Goal: Task Accomplishment & Management: Manage account settings

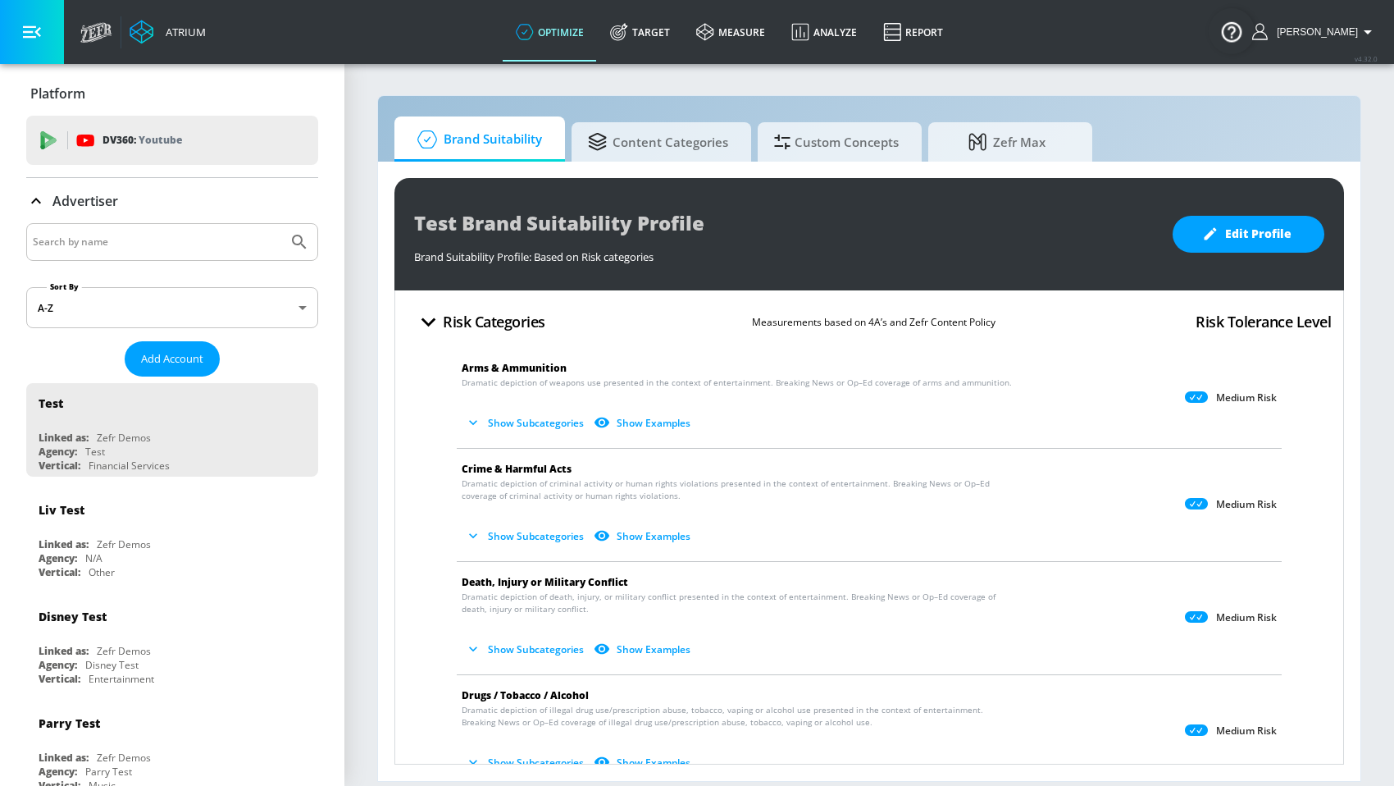
click at [378, 648] on div "Test Brand Suitability Profile Brand Suitability Profile: Based on Risk categor…" at bounding box center [869, 471] width 982 height 619
click at [390, 268] on div "Test Brand Suitability Profile Brand Suitability Profile: Based on Risk categor…" at bounding box center [869, 471] width 982 height 619
click at [510, 318] on h4 "Risk Categories" at bounding box center [494, 321] width 103 height 23
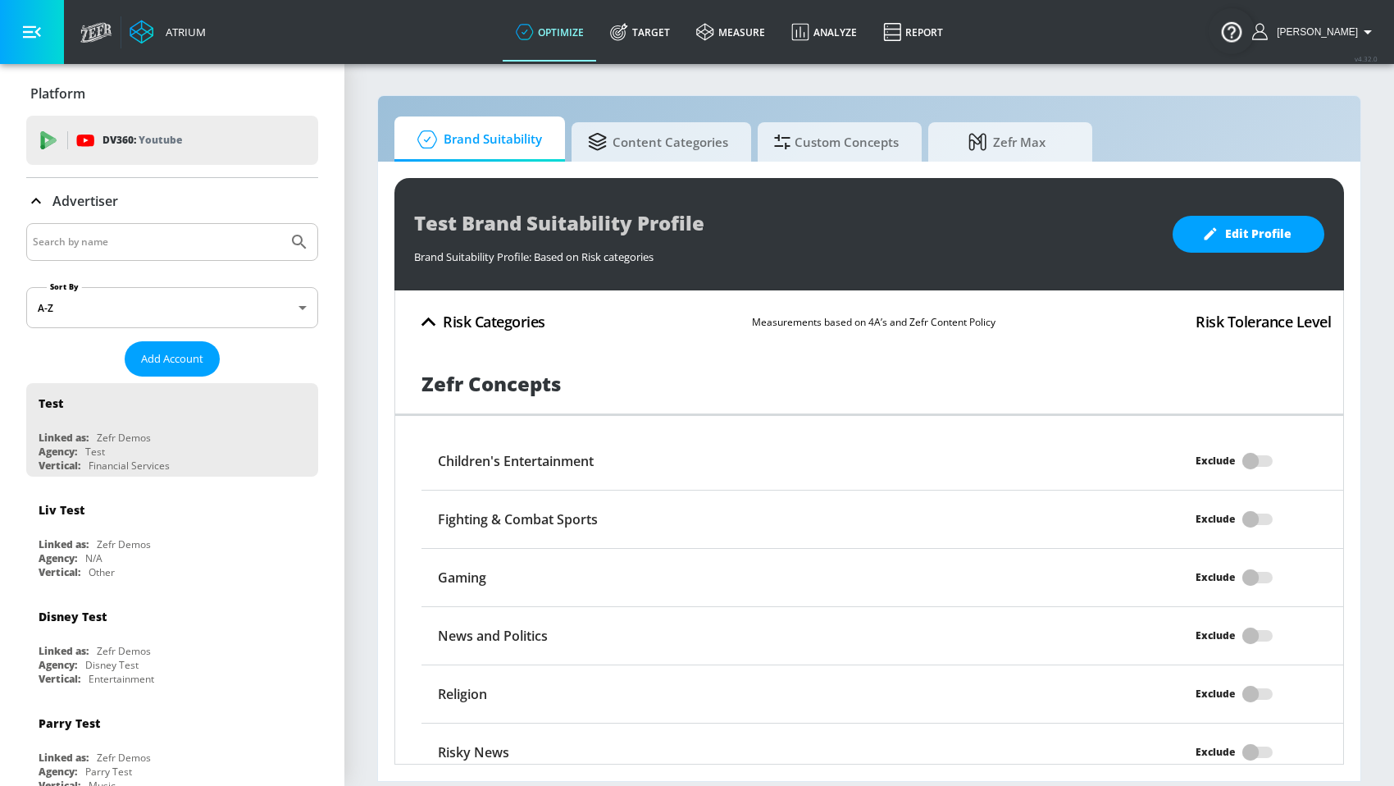
click at [510, 318] on h4 "Risk Categories" at bounding box center [494, 321] width 103 height 23
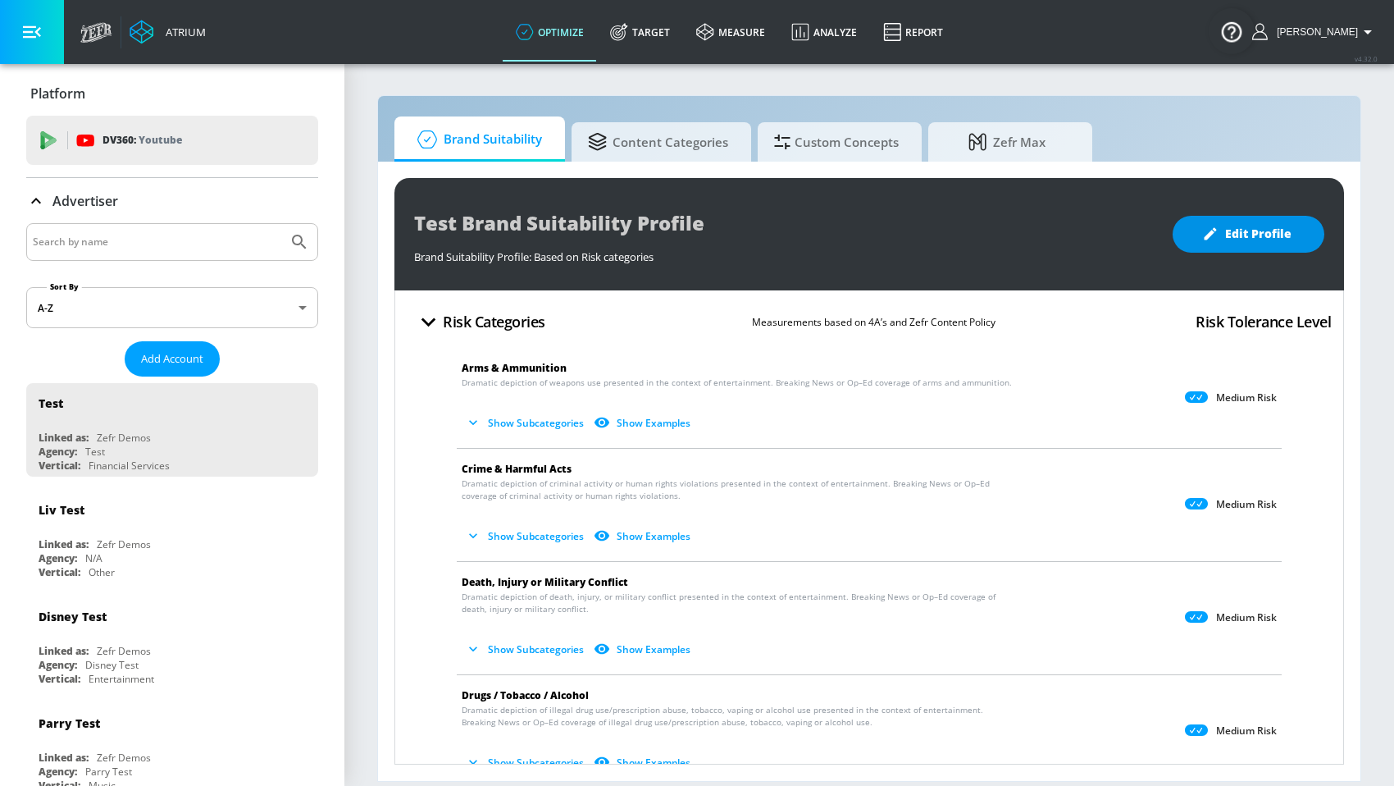
click at [1255, 230] on span "Edit Profile" at bounding box center [1248, 234] width 86 height 21
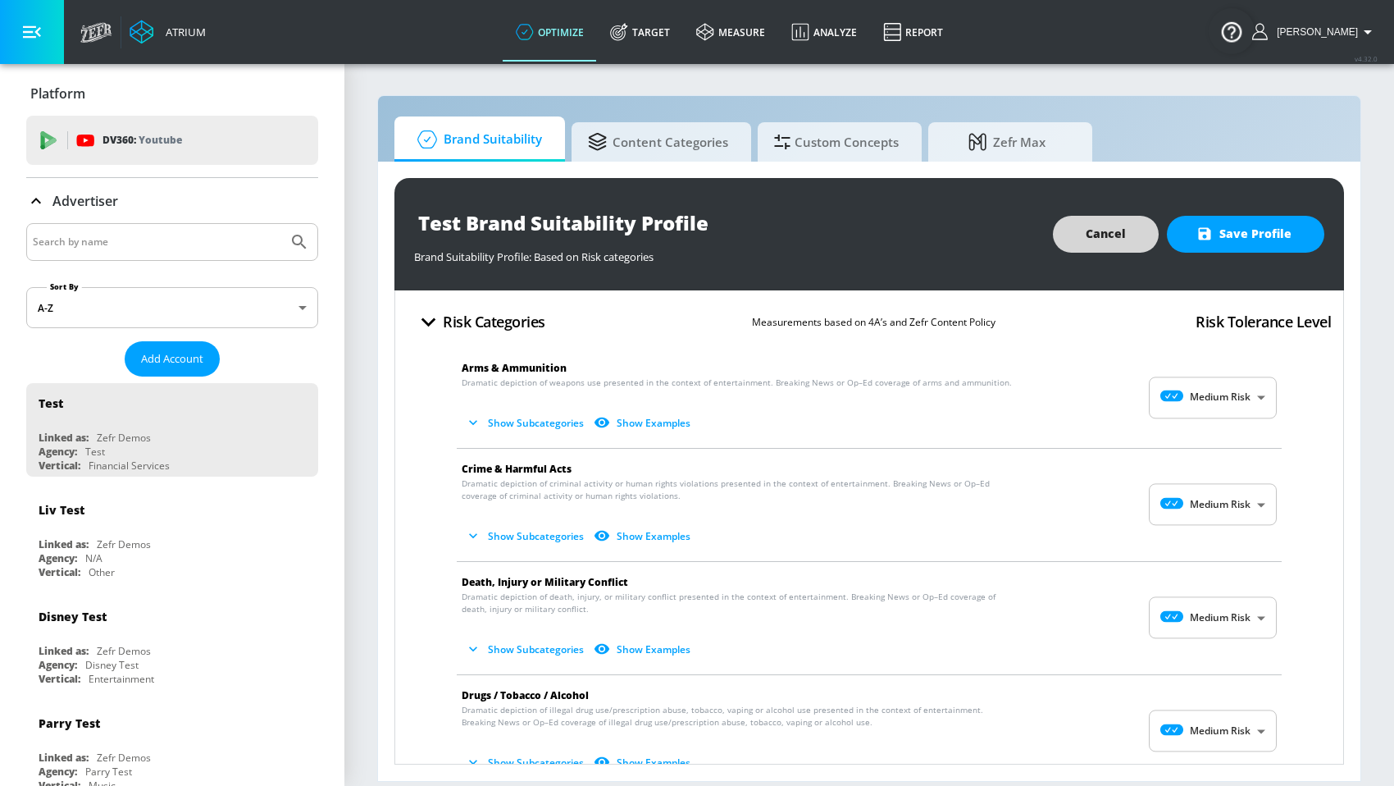
click at [1076, 244] on button "Cancel" at bounding box center [1106, 234] width 106 height 37
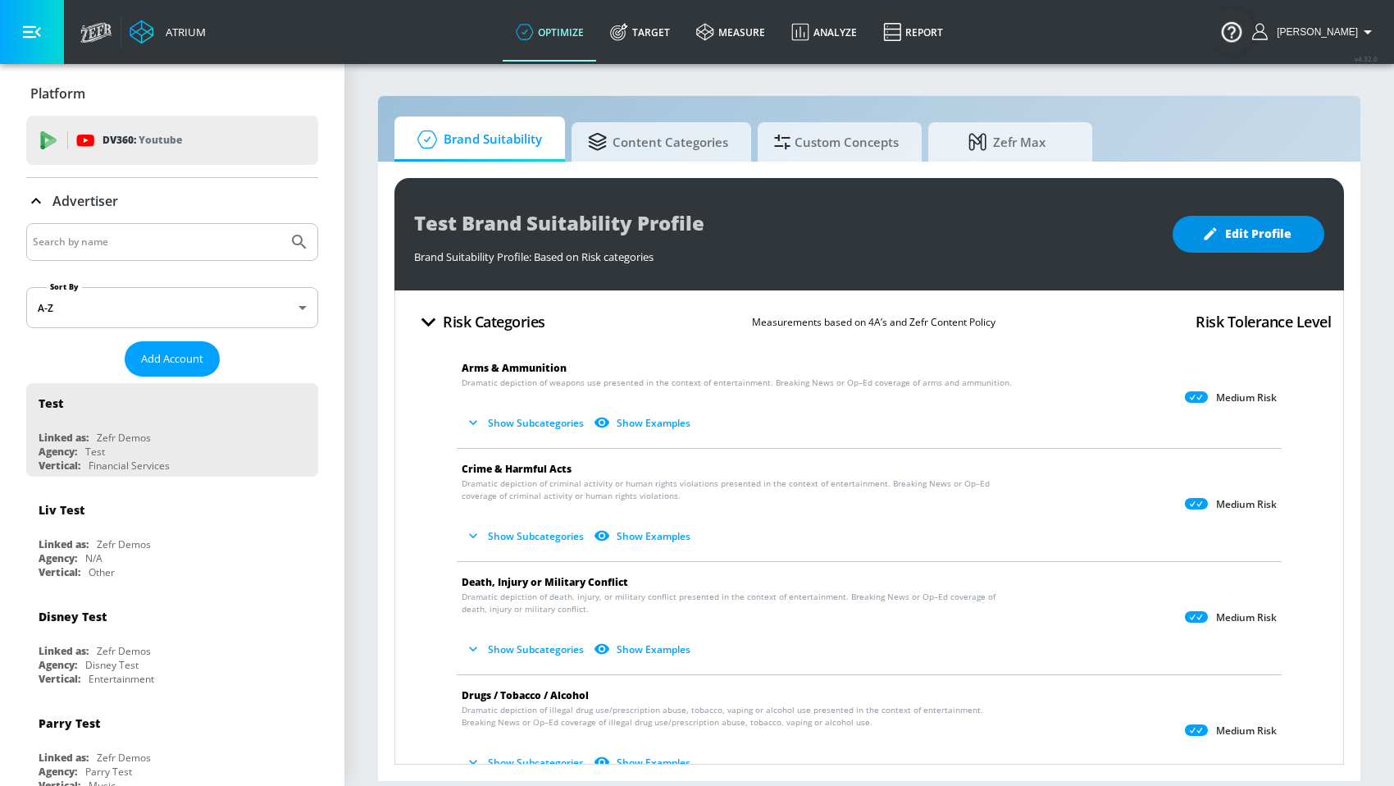
click at [1280, 248] on button "Edit Profile" at bounding box center [1249, 234] width 152 height 37
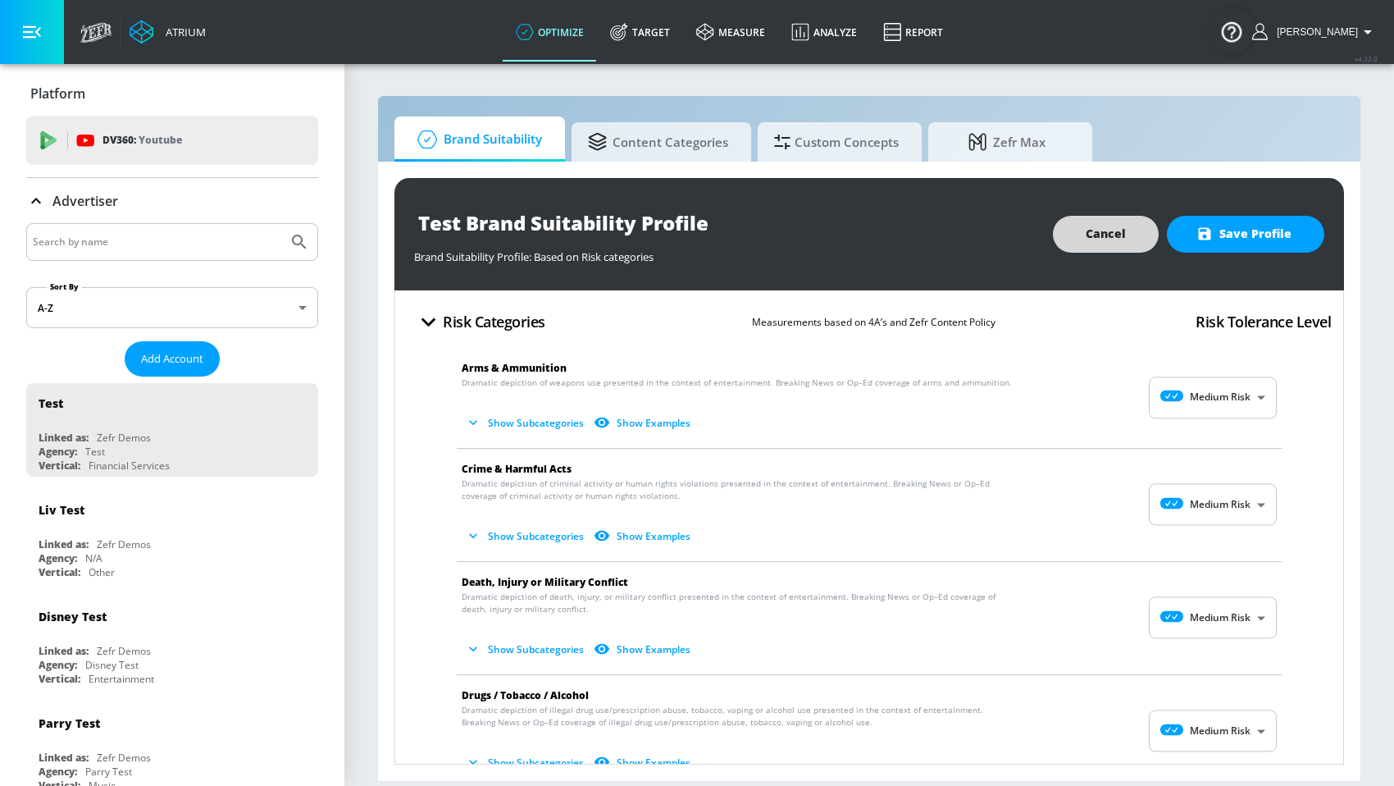
click at [1077, 234] on button "Cancel" at bounding box center [1106, 234] width 106 height 37
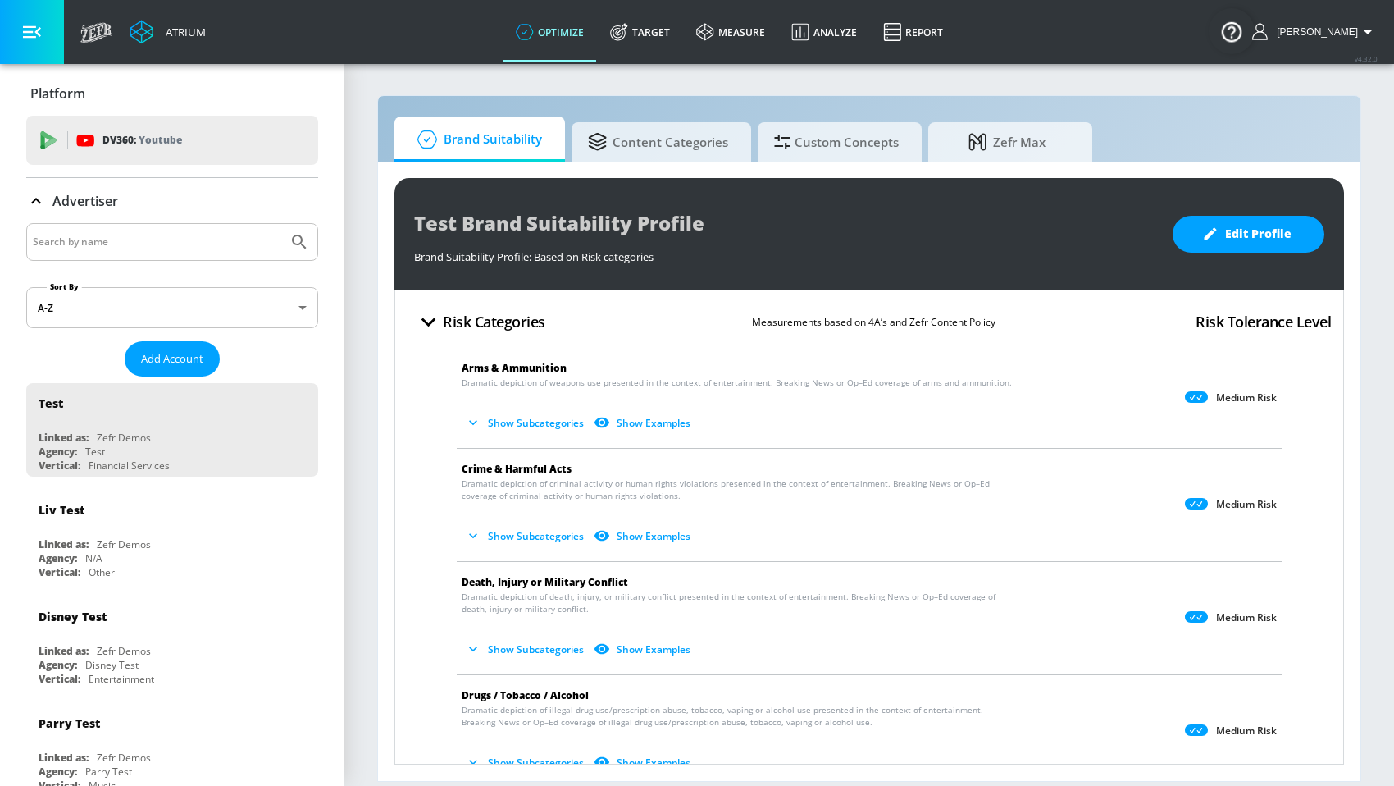
click at [480, 310] on h4 "Risk Categories" at bounding box center [494, 321] width 103 height 23
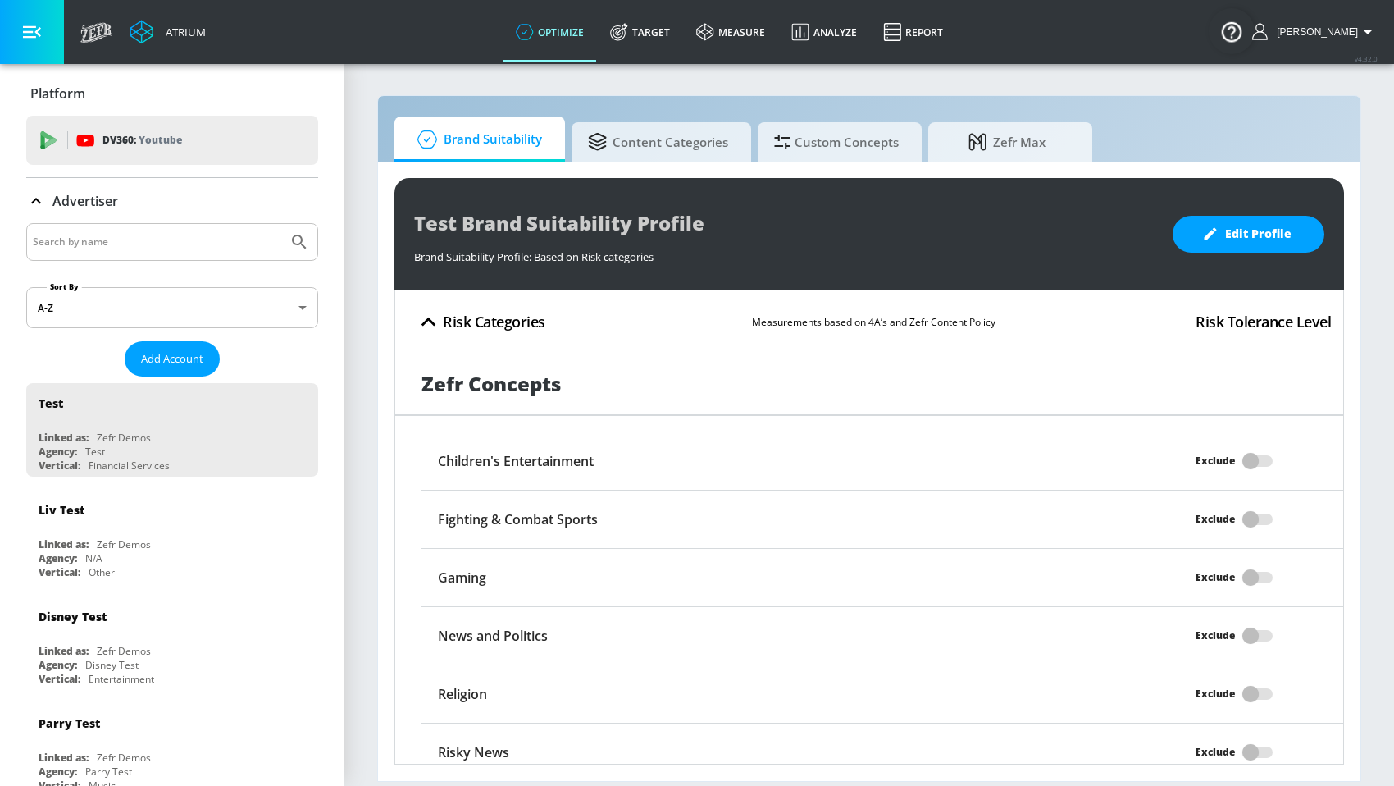
click at [480, 310] on h4 "Risk Categories" at bounding box center [494, 321] width 103 height 23
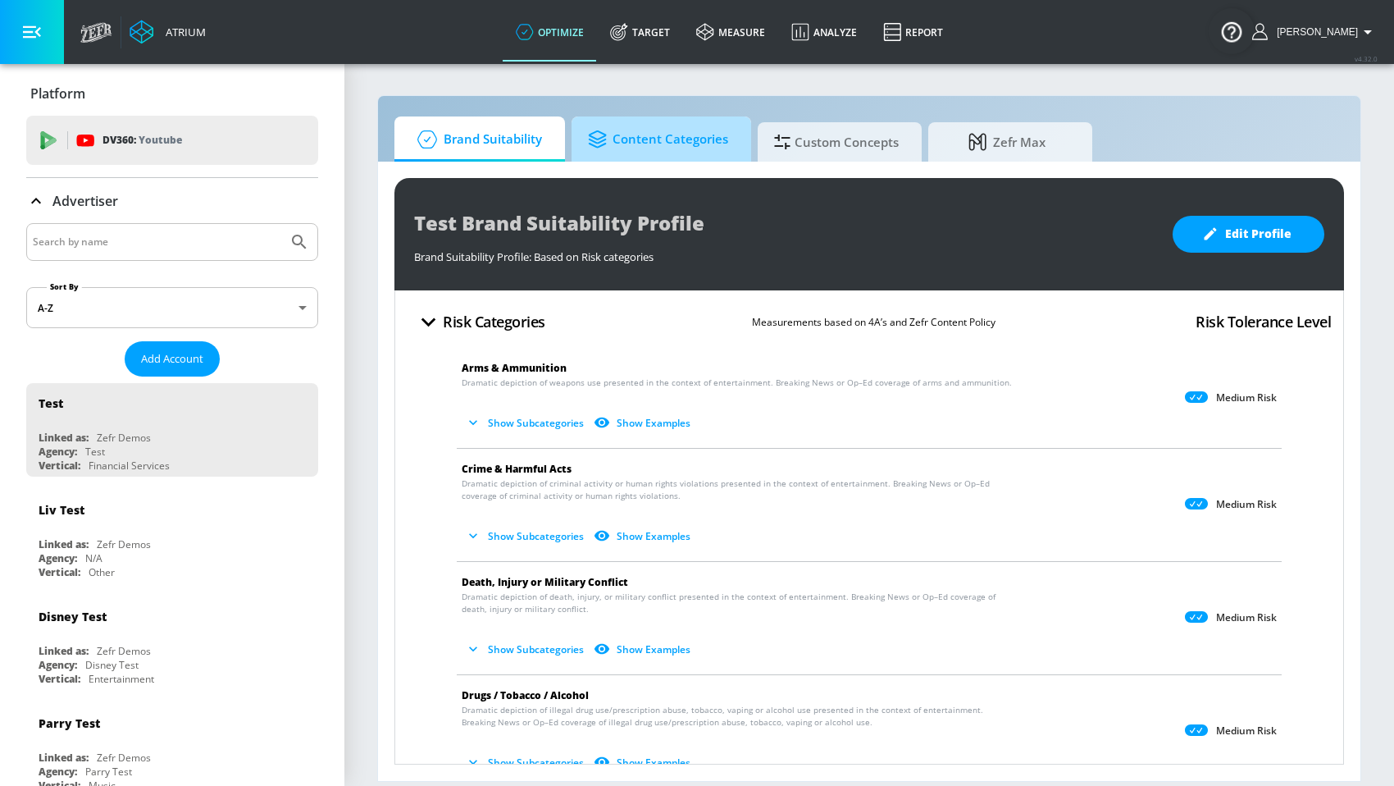
click at [683, 144] on span "Content Categories" at bounding box center [658, 139] width 140 height 39
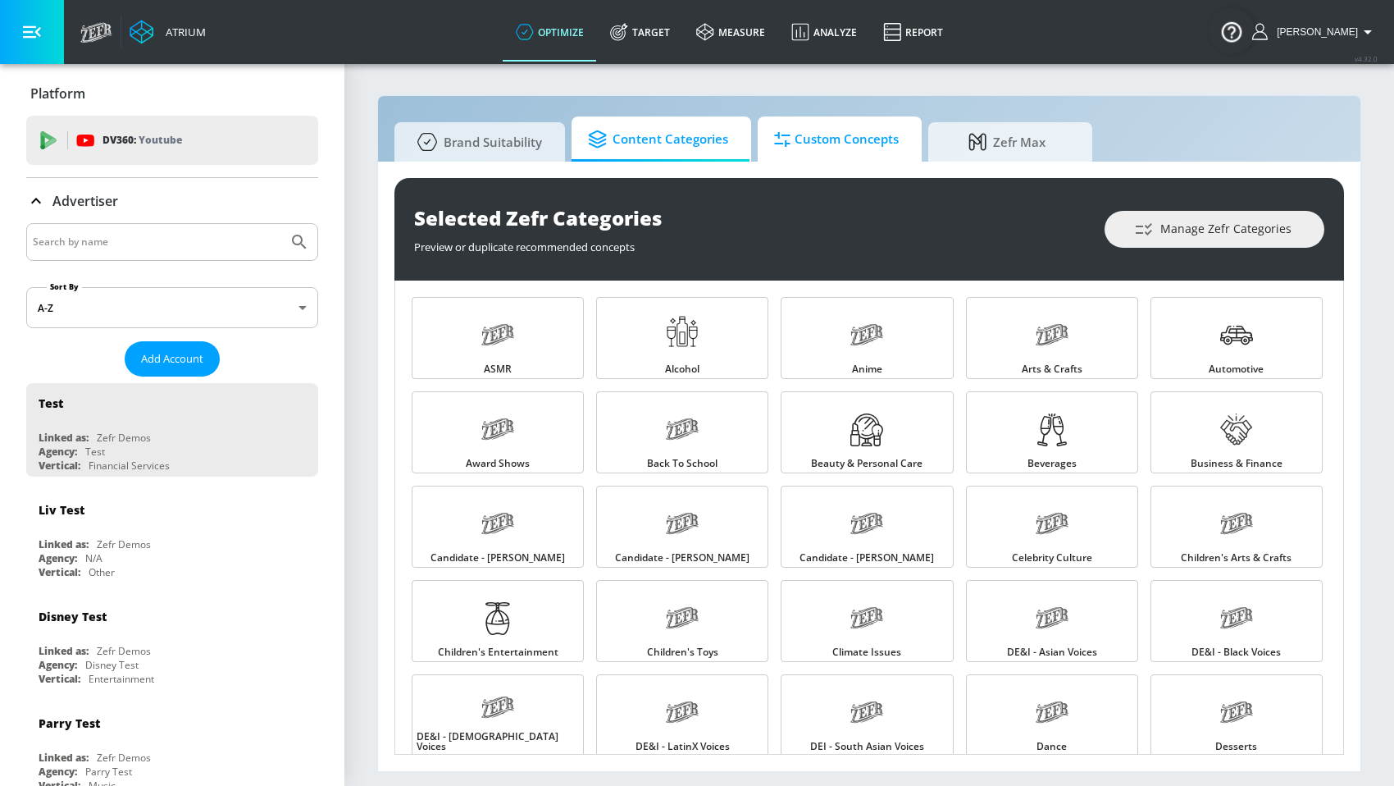
click at [850, 145] on span "Custom Concepts" at bounding box center [836, 139] width 125 height 39
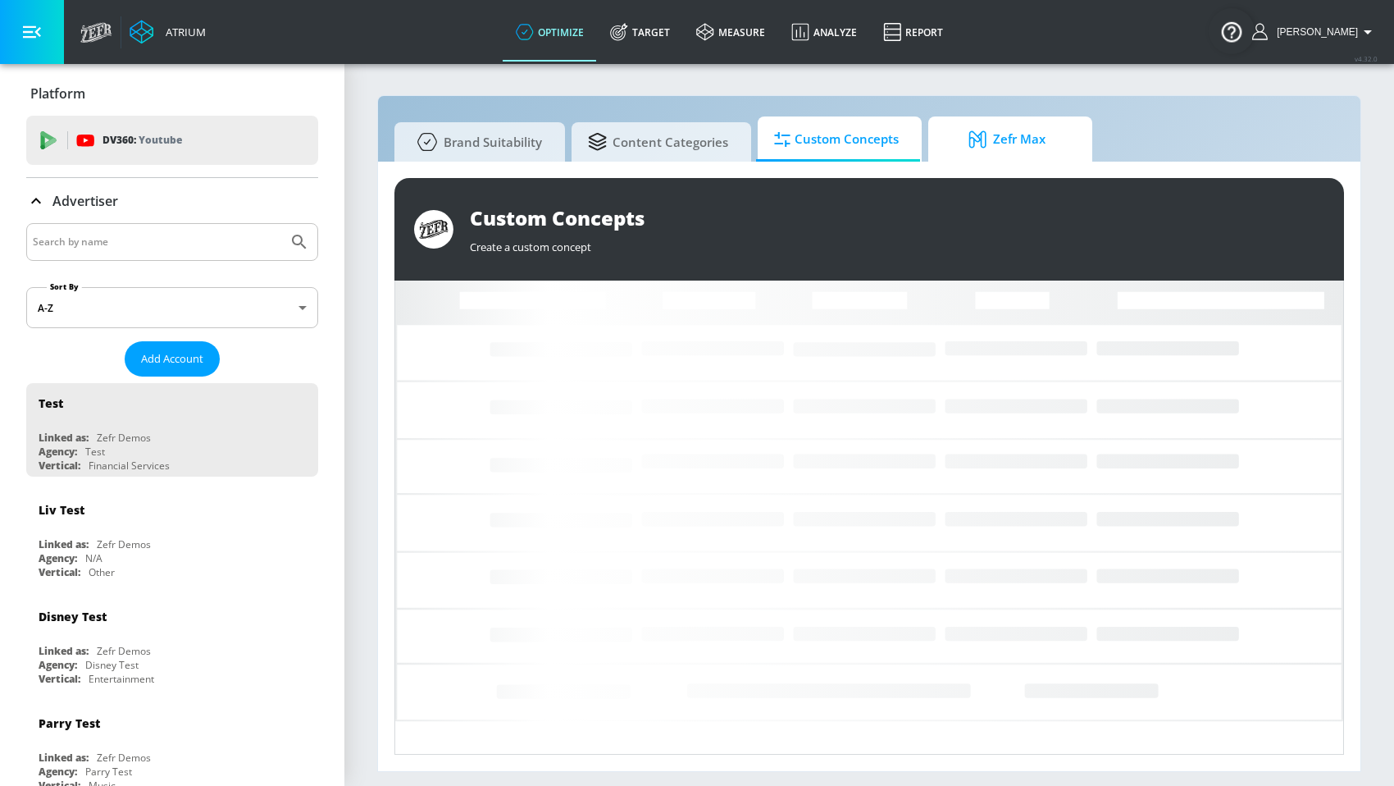
click at [995, 145] on span "Zefr Max" at bounding box center [1007, 139] width 125 height 39
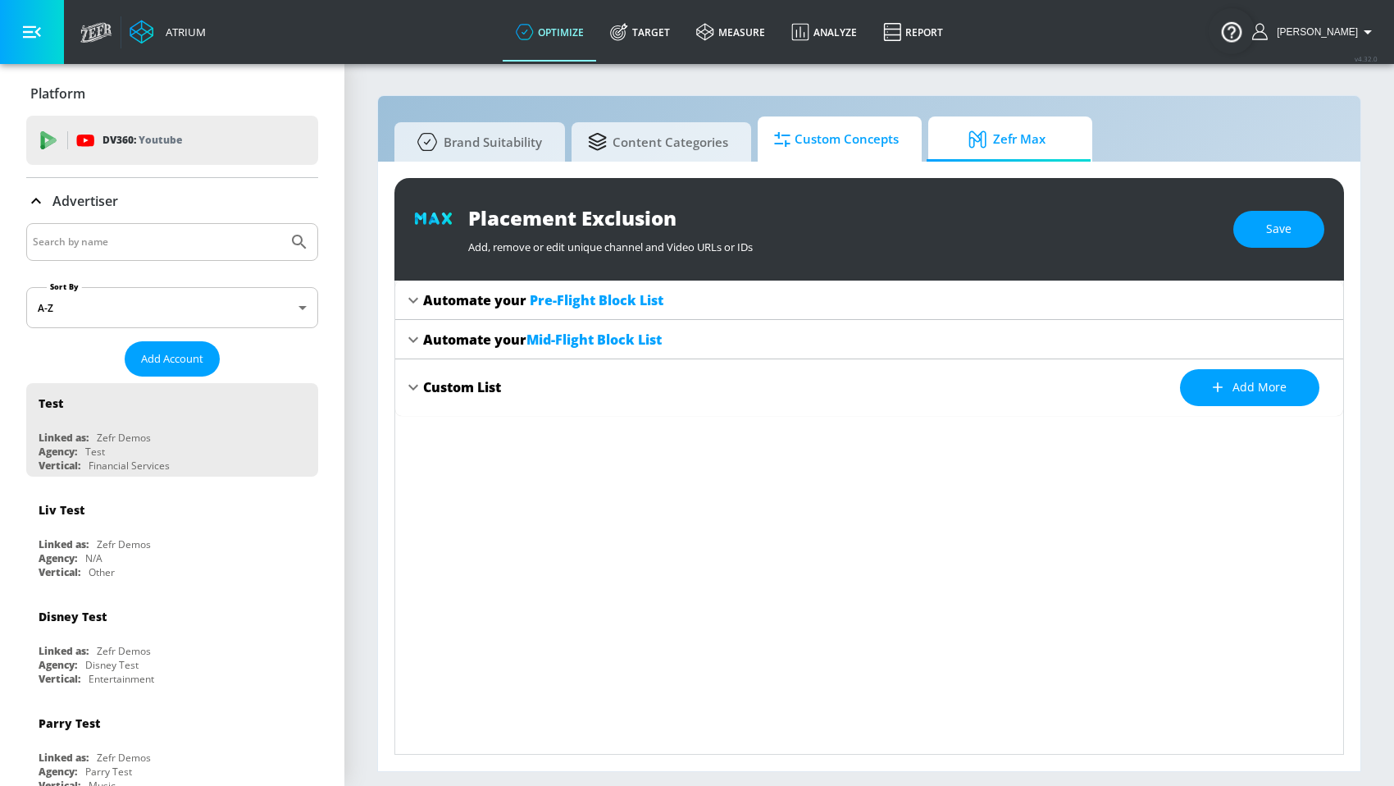
click at [825, 145] on span "Custom Concepts" at bounding box center [836, 139] width 125 height 39
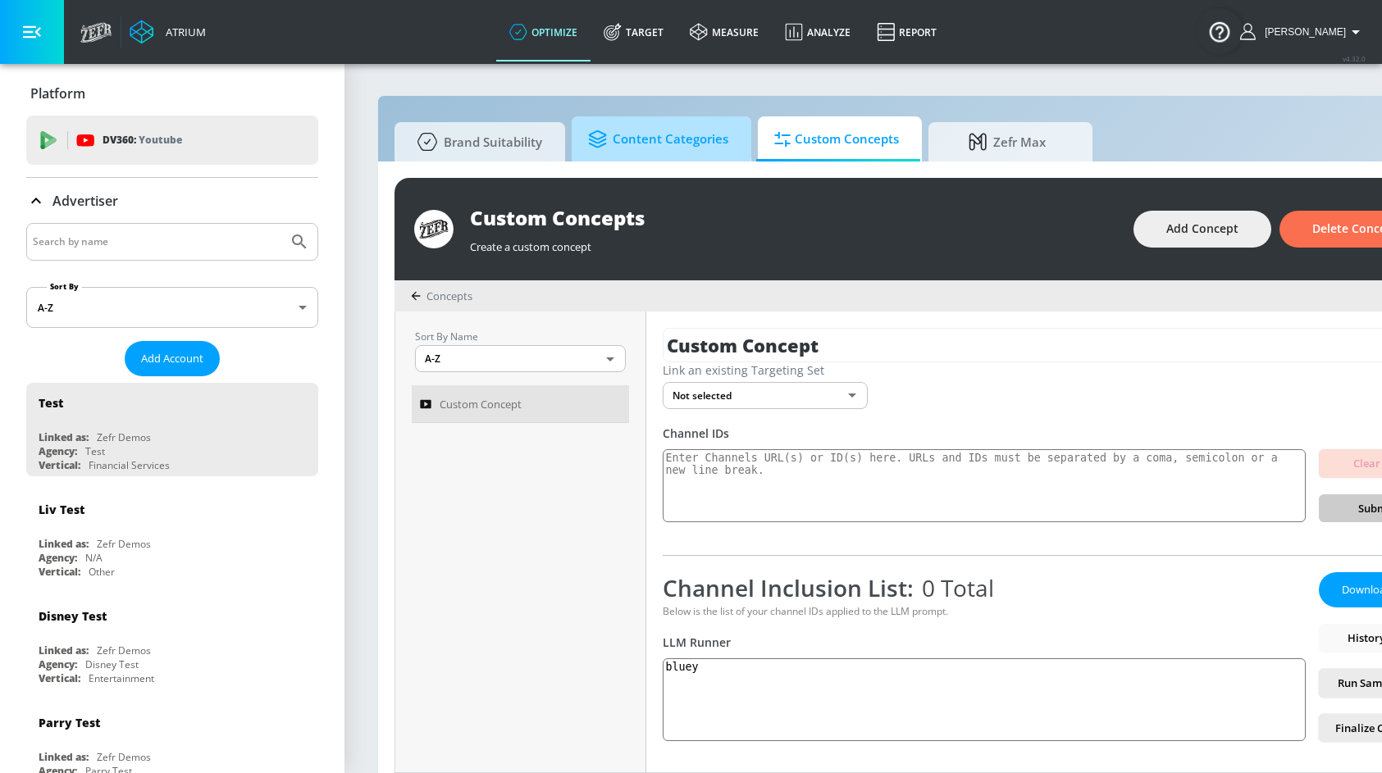
click at [652, 136] on span "Content Categories" at bounding box center [658, 139] width 140 height 39
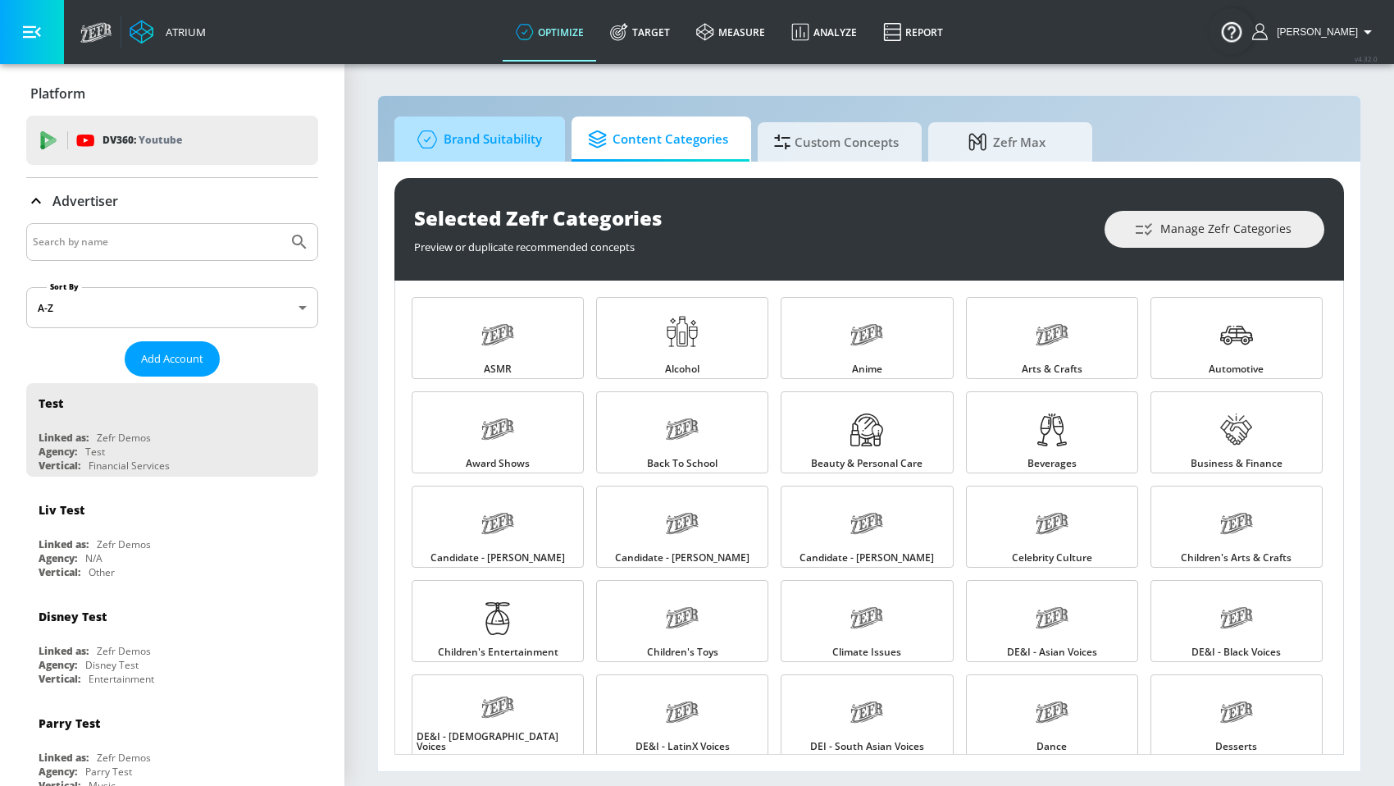
click at [483, 135] on span "Brand Suitability" at bounding box center [476, 139] width 131 height 39
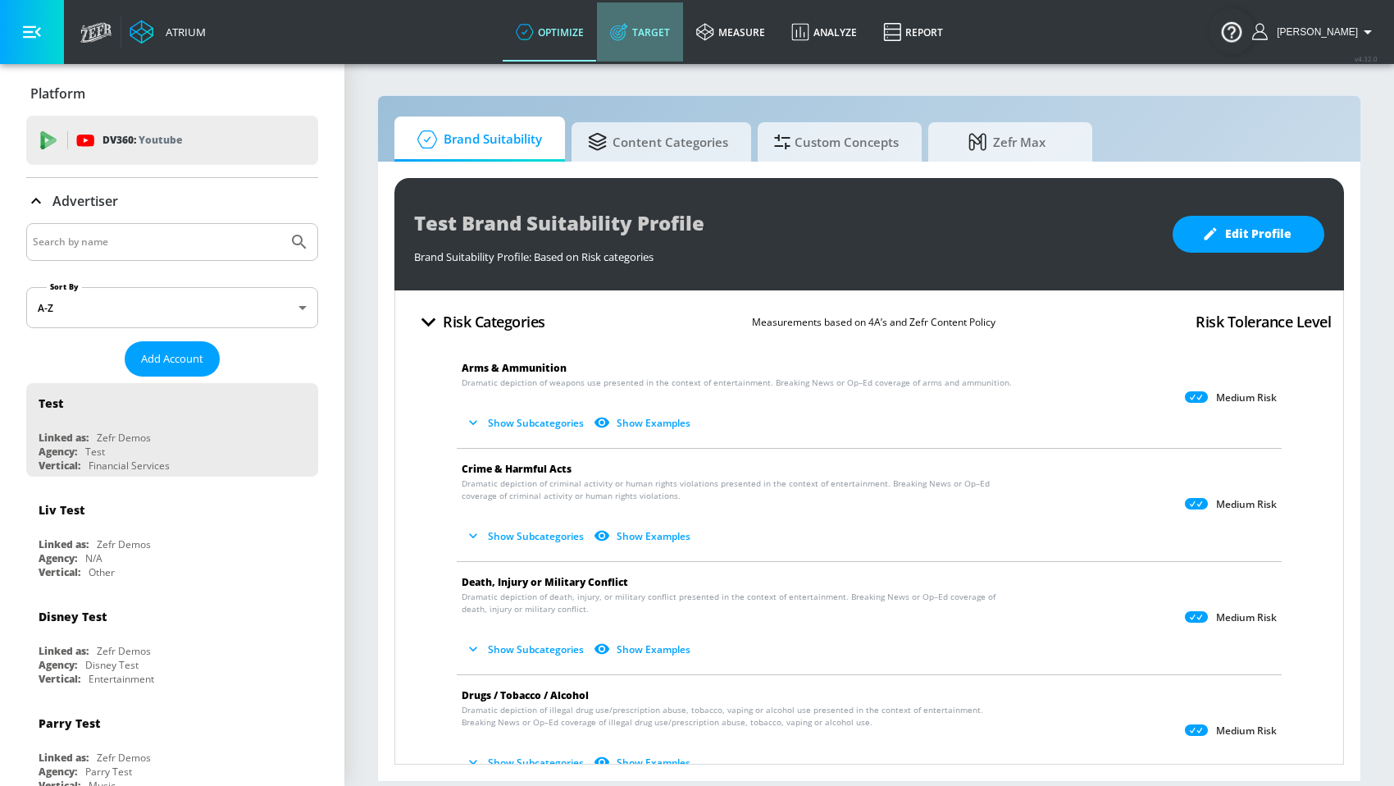
click at [673, 39] on link "Target" at bounding box center [640, 31] width 86 height 59
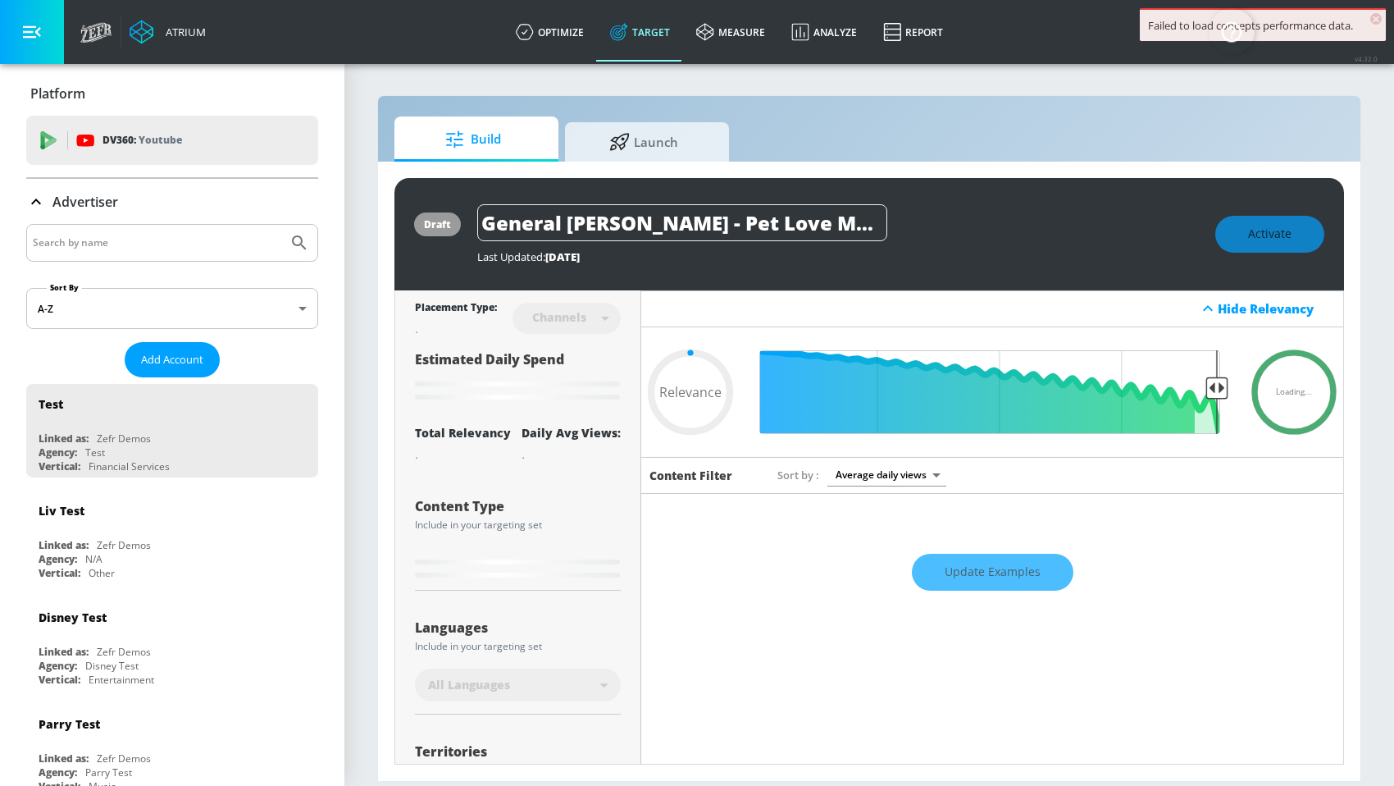
type input "0.67"
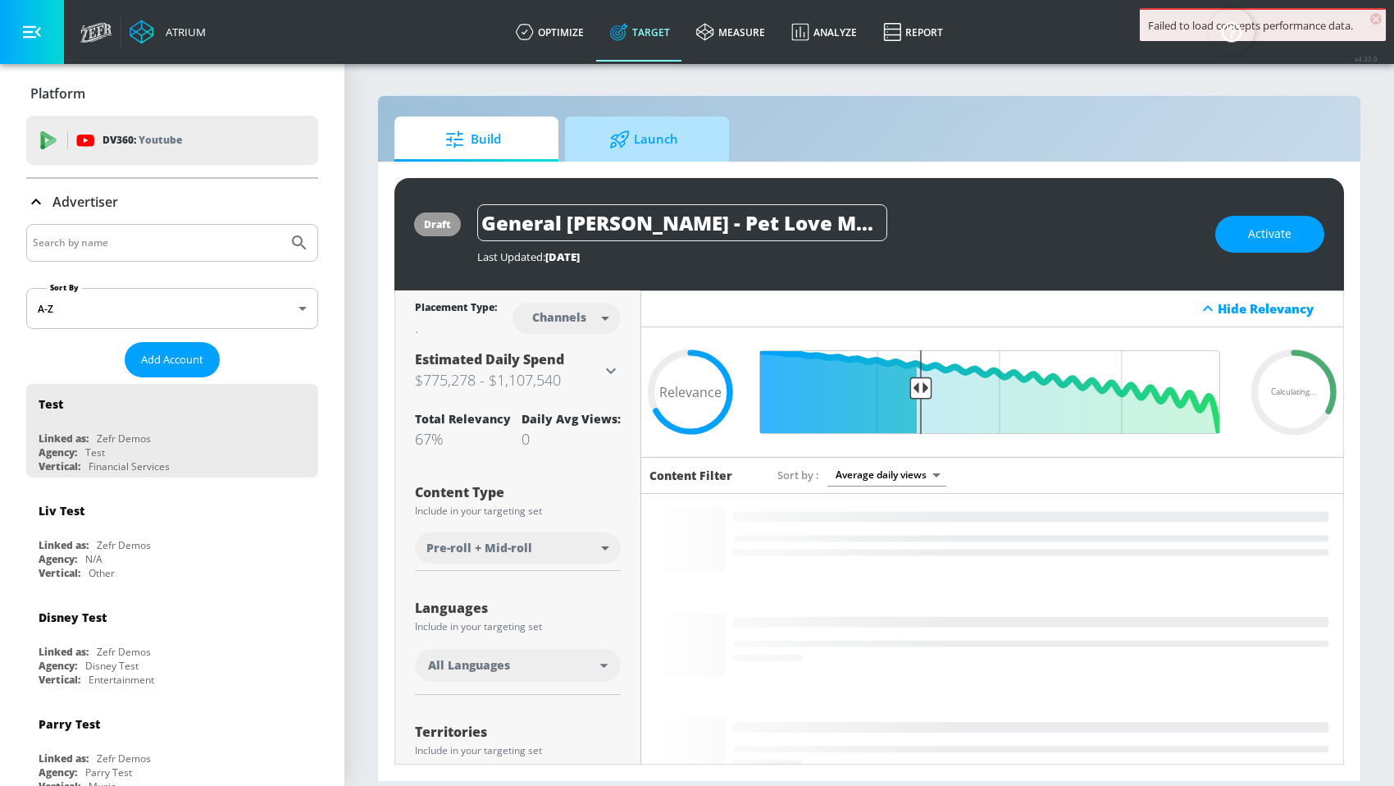
click at [677, 140] on span "Launch" at bounding box center [643, 139] width 125 height 39
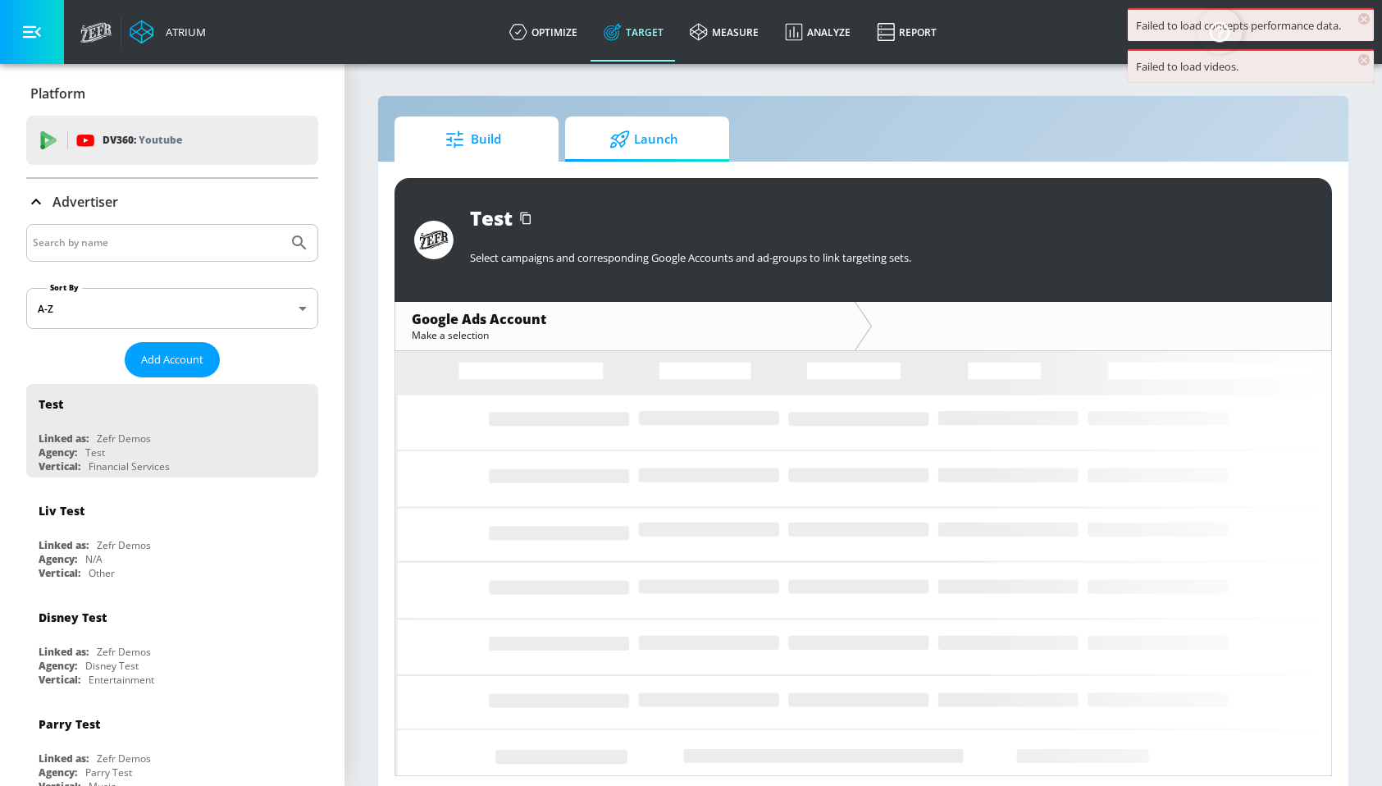
click at [479, 137] on span "Build" at bounding box center [473, 139] width 125 height 39
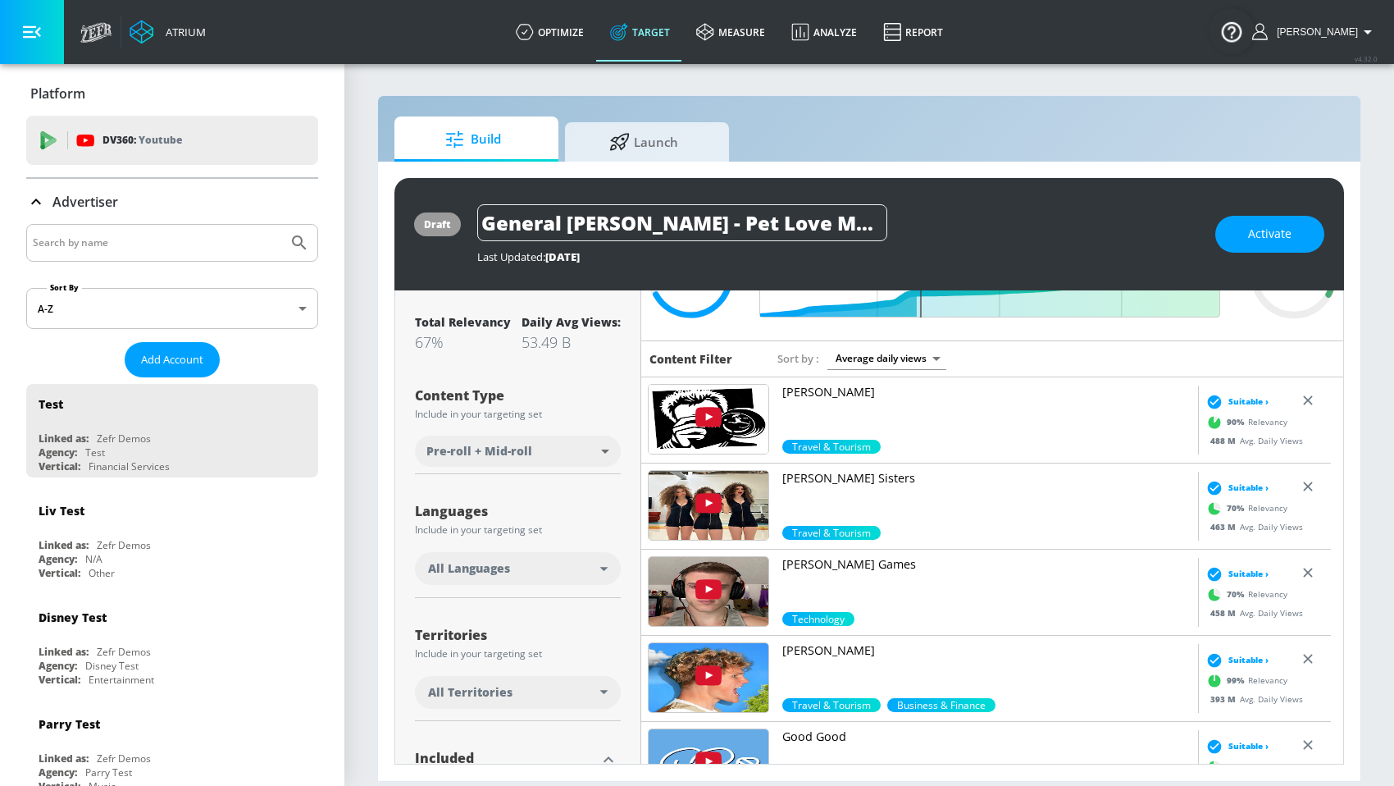
scroll to position [201, 0]
